Goal: Task Accomplishment & Management: Complete application form

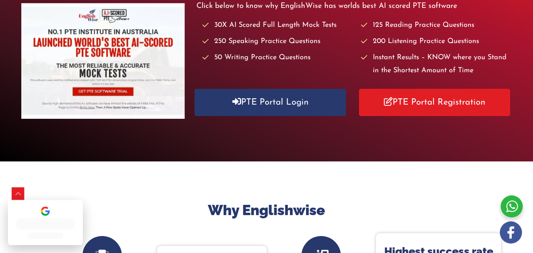
scroll to position [118, 0]
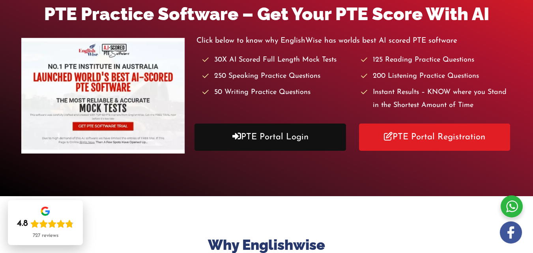
click at [260, 136] on link "PTE Portal Login" at bounding box center [270, 137] width 151 height 27
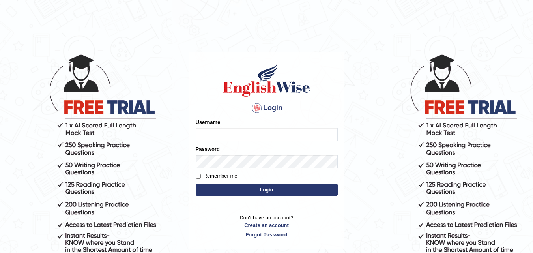
click at [219, 133] on input "Username" at bounding box center [267, 134] width 142 height 13
type input "Kailashgrg15"
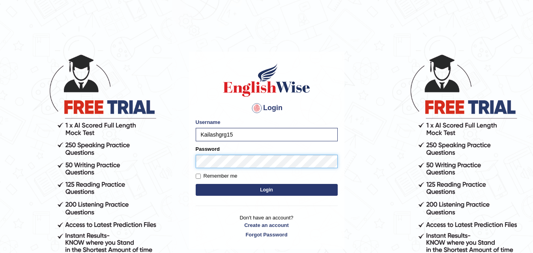
click at [196, 184] on button "Login" at bounding box center [267, 190] width 142 height 12
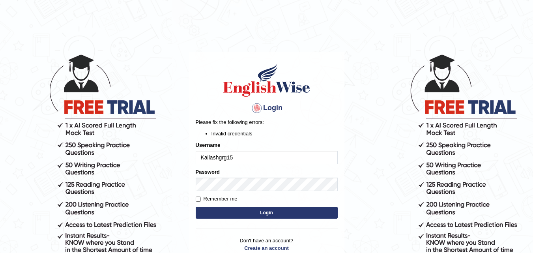
click at [286, 210] on button "Login" at bounding box center [267, 213] width 142 height 12
click at [261, 160] on input "Kailashgrg15" at bounding box center [267, 157] width 142 height 13
type input "K"
type input "gurungkailash"
click at [234, 217] on button "Login" at bounding box center [267, 213] width 142 height 12
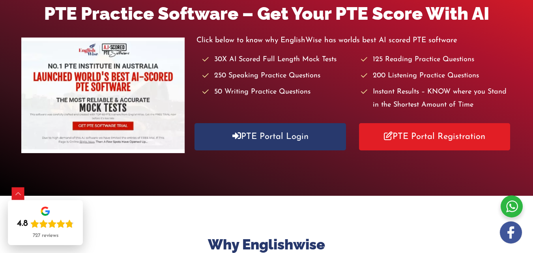
scroll to position [118, 0]
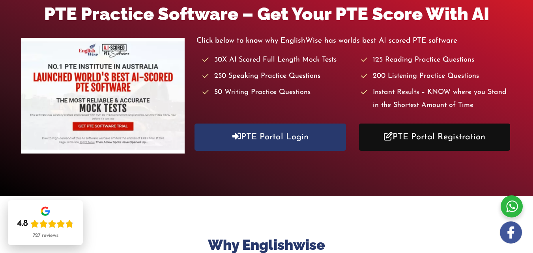
click at [401, 135] on link "PTE Portal Registration" at bounding box center [434, 137] width 151 height 27
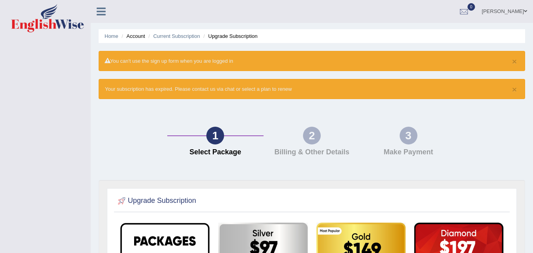
drag, startPoint x: 514, startPoint y: 0, endPoint x: 309, endPoint y: 33, distance: 207.5
click at [309, 33] on ul "Home Account Current Subscription Upgrade Subscription" at bounding box center [312, 36] width 427 height 14
click at [510, 15] on link "kailash gurung" at bounding box center [504, 10] width 57 height 21
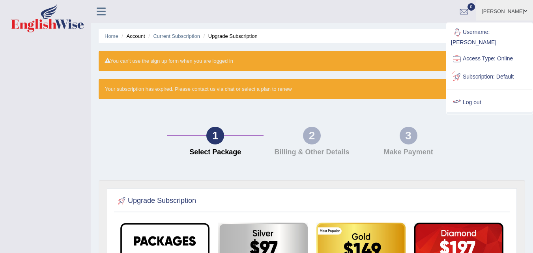
click at [483, 94] on link "Log out" at bounding box center [489, 103] width 85 height 18
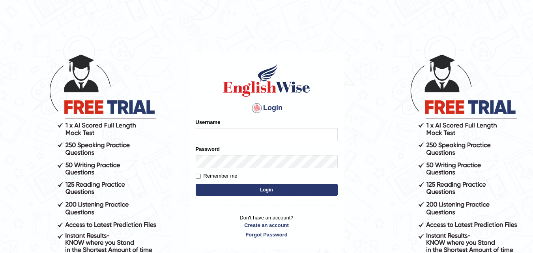
click at [256, 137] on input "Username" at bounding box center [267, 134] width 142 height 13
click at [379, 160] on body "Login Please fix the following errors: Username Password Remember me Login Don'…" at bounding box center [266, 153] width 533 height 253
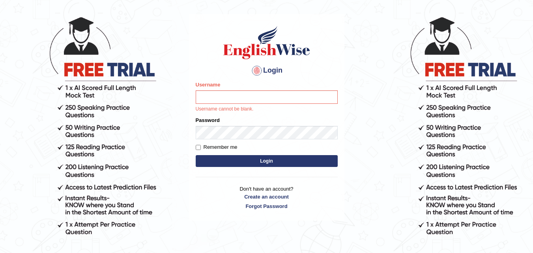
scroll to position [69, 0]
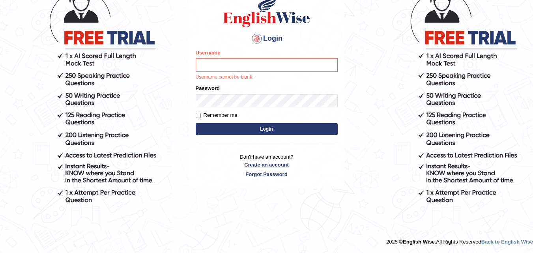
click at [283, 165] on link "Create an account" at bounding box center [267, 165] width 142 height 8
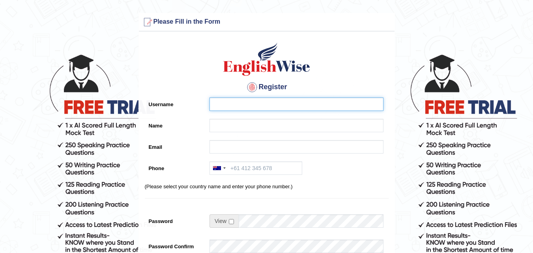
click at [285, 104] on input "Username" at bounding box center [297, 104] width 174 height 13
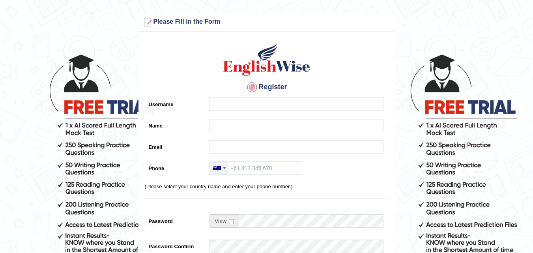
click at [218, 170] on div at bounding box center [217, 168] width 8 height 4
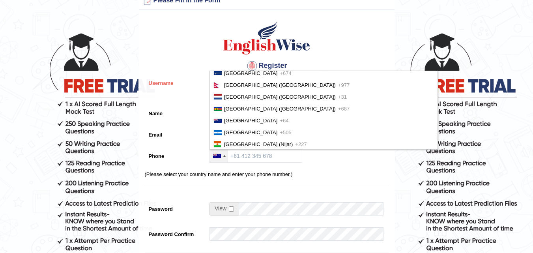
scroll to position [1856, 0]
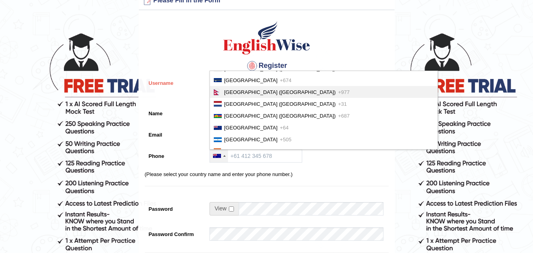
click at [254, 98] on li "[GEOGRAPHIC_DATA] ([GEOGRAPHIC_DATA]) +977" at bounding box center [324, 92] width 228 height 12
type input "+977"
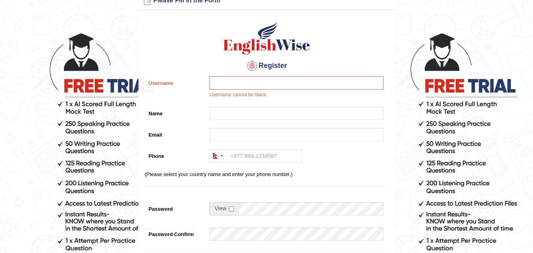
click at [321, 175] on p "(Please select your country name and enter your phone number.)" at bounding box center [267, 175] width 244 height 8
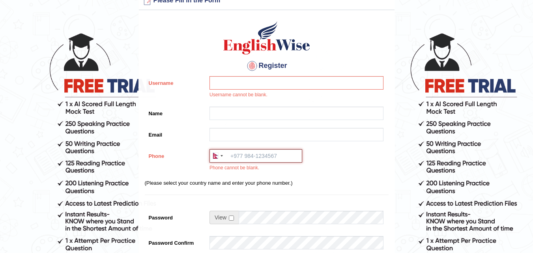
click at [289, 158] on input "Phone" at bounding box center [256, 155] width 93 height 13
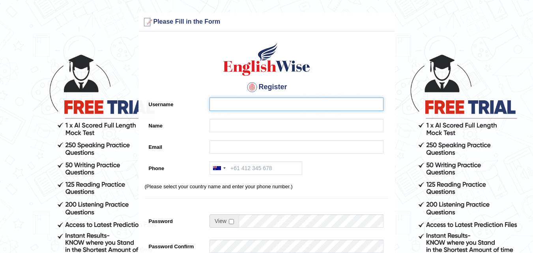
click at [234, 108] on input "Username" at bounding box center [297, 104] width 174 height 13
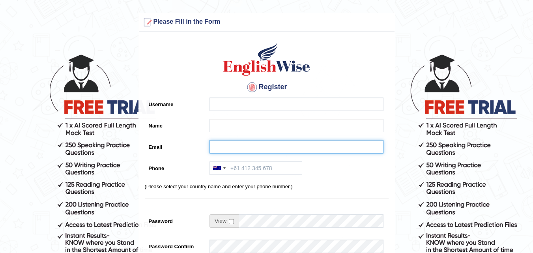
click at [259, 149] on input "Email" at bounding box center [297, 146] width 174 height 13
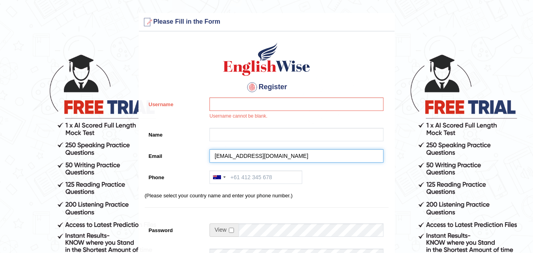
type input "[EMAIL_ADDRESS][DOMAIN_NAME]"
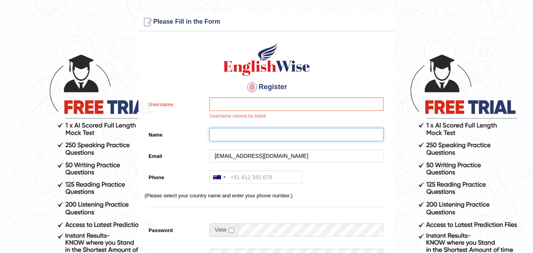
click at [266, 133] on input "Name" at bounding box center [297, 134] width 174 height 13
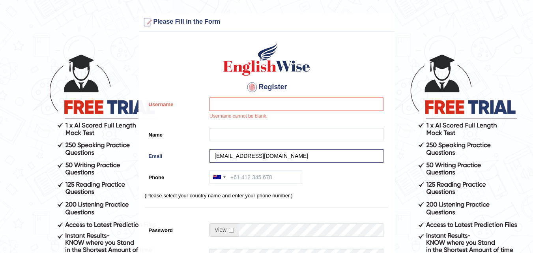
click at [256, 46] on img at bounding box center [267, 59] width 90 height 36
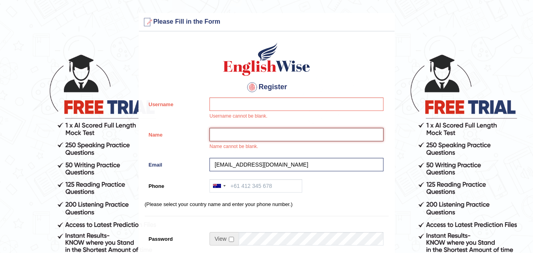
click at [299, 136] on input "Name" at bounding box center [297, 134] width 174 height 13
click at [293, 61] on img at bounding box center [267, 59] width 90 height 36
click at [240, 131] on input "Name" at bounding box center [297, 134] width 174 height 13
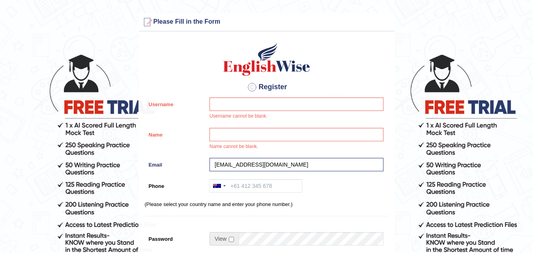
click at [196, 31] on div "Please Fill in the Form" at bounding box center [267, 22] width 256 height 18
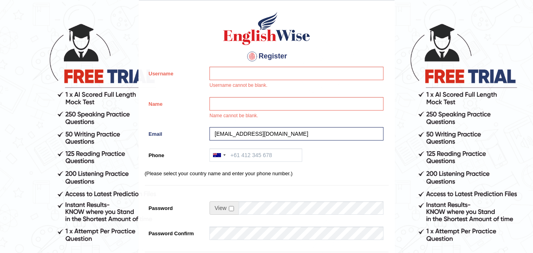
scroll to position [39, 0]
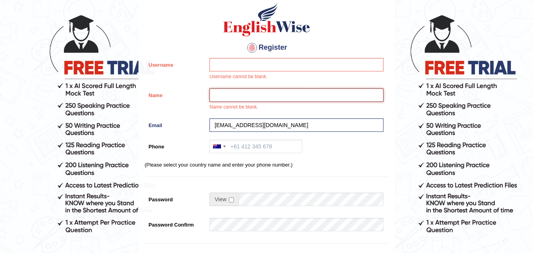
click at [232, 93] on input "Name" at bounding box center [297, 94] width 174 height 13
type input "kailashhgurung"
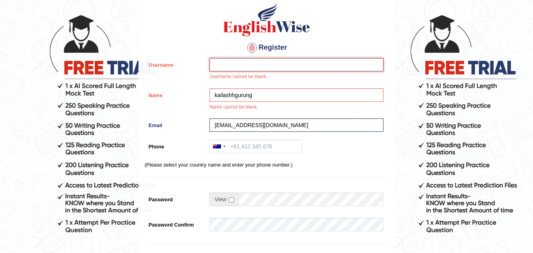
click at [246, 67] on input "Username" at bounding box center [297, 64] width 174 height 13
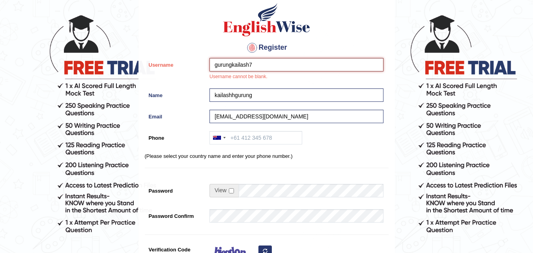
type input "gurungkailash7"
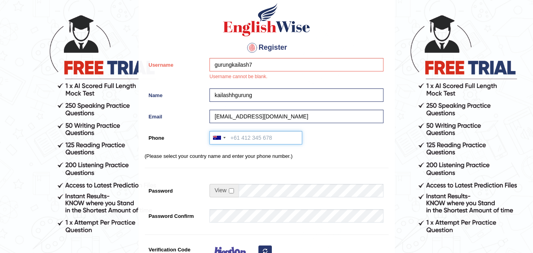
drag, startPoint x: 246, startPoint y: 139, endPoint x: 253, endPoint y: 144, distance: 8.5
click at [246, 140] on input "Phone" at bounding box center [256, 137] width 93 height 13
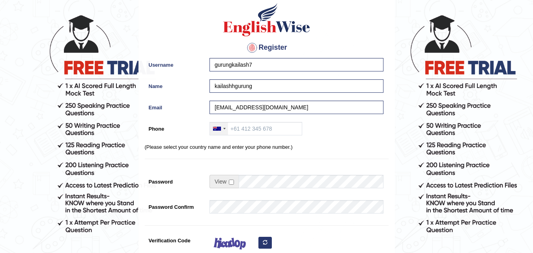
click at [219, 126] on div at bounding box center [219, 128] width 18 height 13
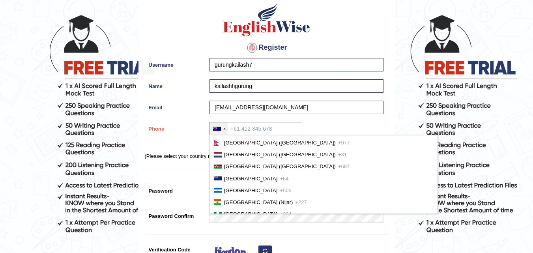
scroll to position [1856, 0]
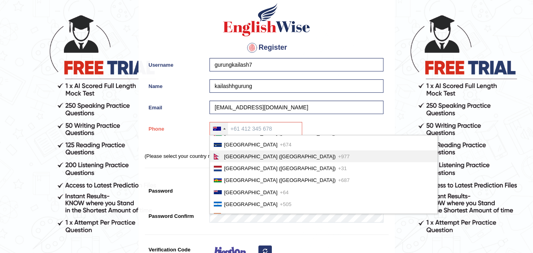
click at [253, 160] on span "Nepal (नेपाल)" at bounding box center [280, 157] width 112 height 6
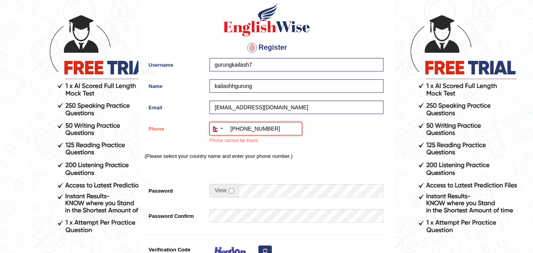
type input "+9779817102373"
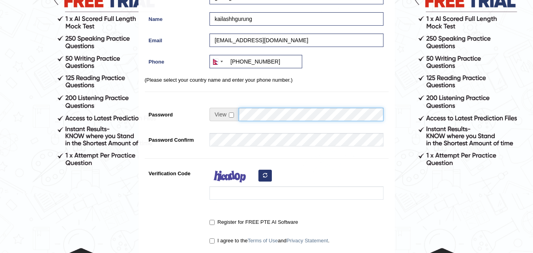
scroll to position [118, 0]
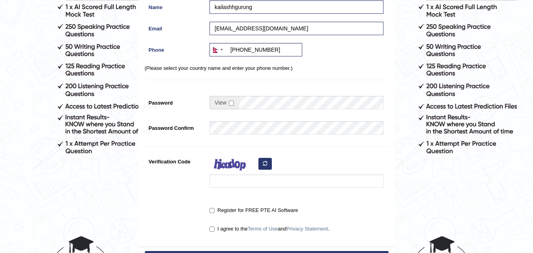
click at [235, 101] on span at bounding box center [224, 102] width 29 height 13
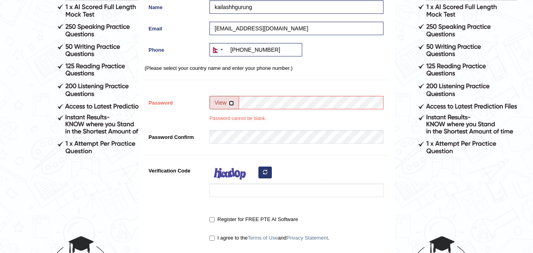
click at [231, 104] on input "checkbox" at bounding box center [231, 103] width 5 height 5
checkbox input "true"
click at [254, 103] on input "Password" at bounding box center [311, 102] width 145 height 13
click at [242, 103] on input "kailash" at bounding box center [311, 102] width 145 height 13
type input "opkailash"
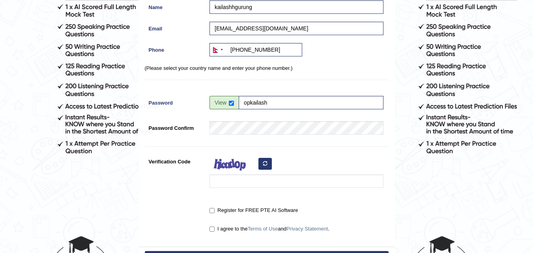
click at [245, 175] on img at bounding box center [233, 165] width 47 height 20
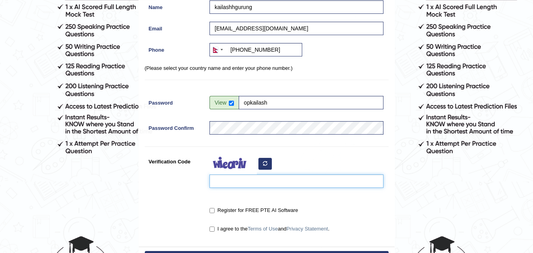
click at [245, 178] on input "Verification Code" at bounding box center [297, 181] width 174 height 13
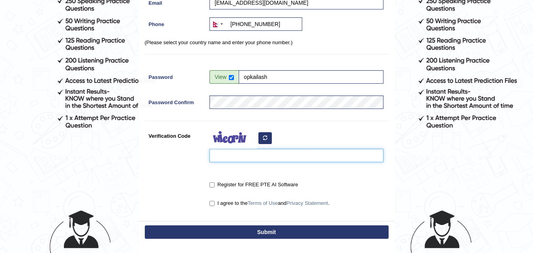
scroll to position [158, 0]
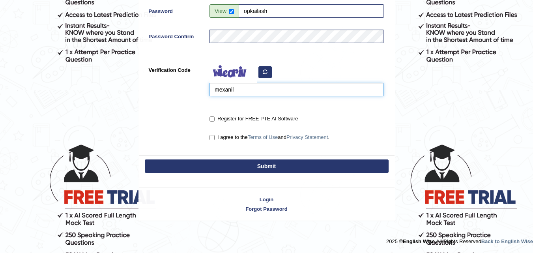
type input "mexanil"
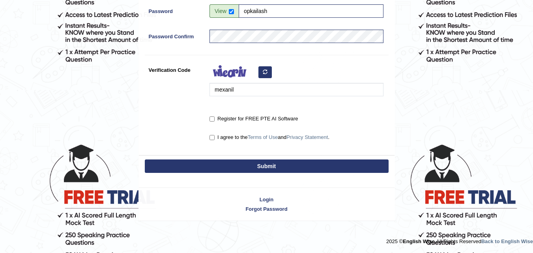
click at [292, 164] on button "Submit" at bounding box center [267, 166] width 244 height 13
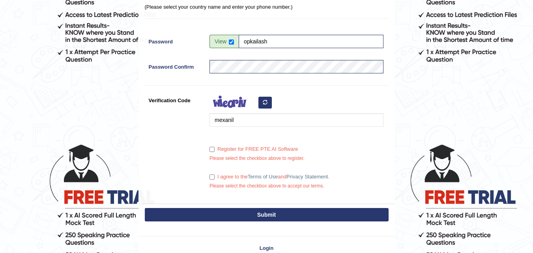
scroll to position [240, 0]
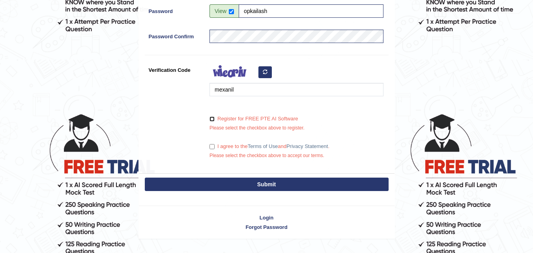
click at [214, 119] on input "Register for FREE PTE AI Software" at bounding box center [212, 118] width 5 height 5
checkbox input "true"
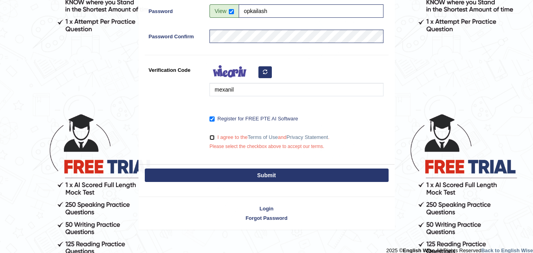
click at [214, 138] on input "I agree to the Terms of Use and Privacy Statement ." at bounding box center [212, 137] width 5 height 5
checkbox input "true"
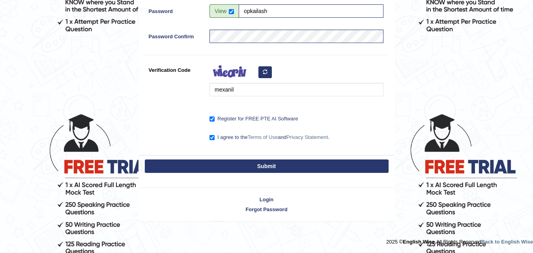
click at [226, 171] on button "Submit" at bounding box center [267, 166] width 244 height 13
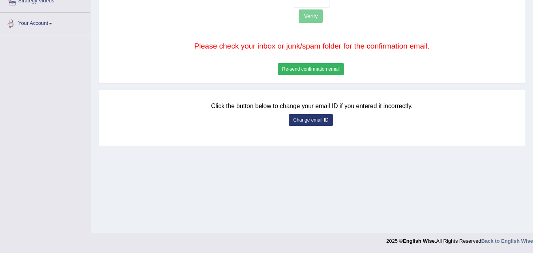
scroll to position [4, 0]
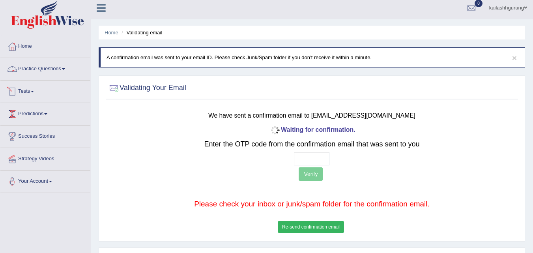
click at [40, 70] on link "Practice Questions" at bounding box center [45, 68] width 90 height 20
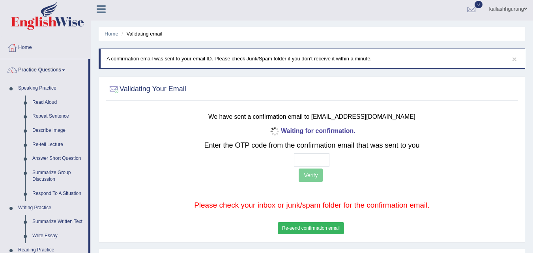
scroll to position [0, 0]
